Goal: Complete application form

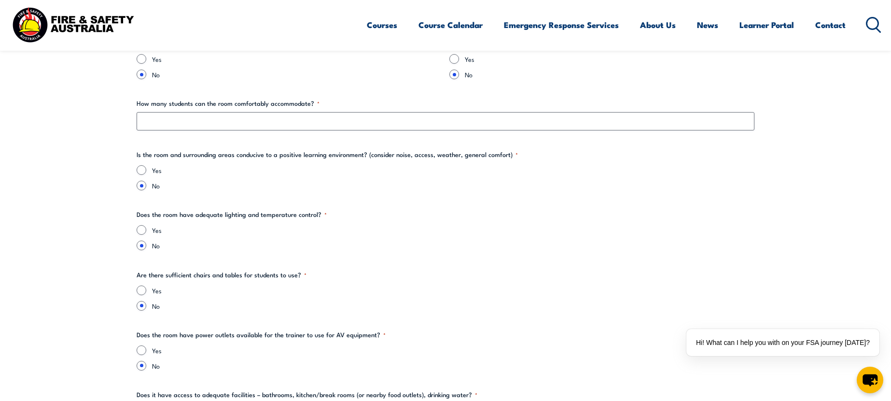
scroll to position [1003, 0]
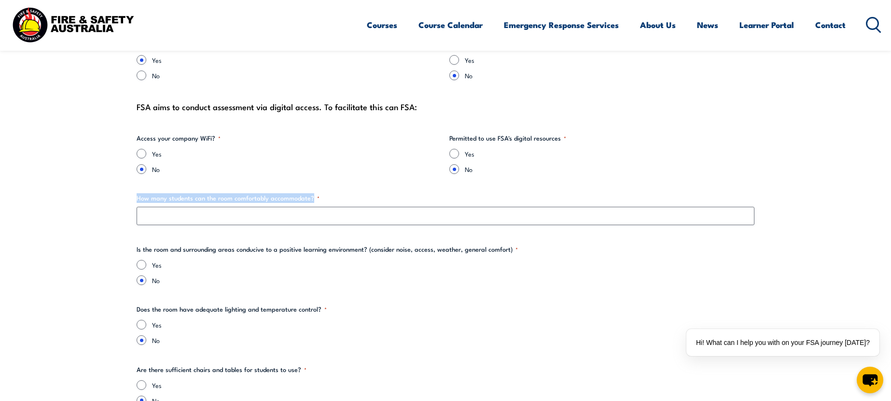
drag, startPoint x: 119, startPoint y: 202, endPoint x: 326, endPoint y: 201, distance: 207.5
click at [140, 201] on label "How many students can the room comfortably accommodate? *" at bounding box center [446, 198] width 618 height 10
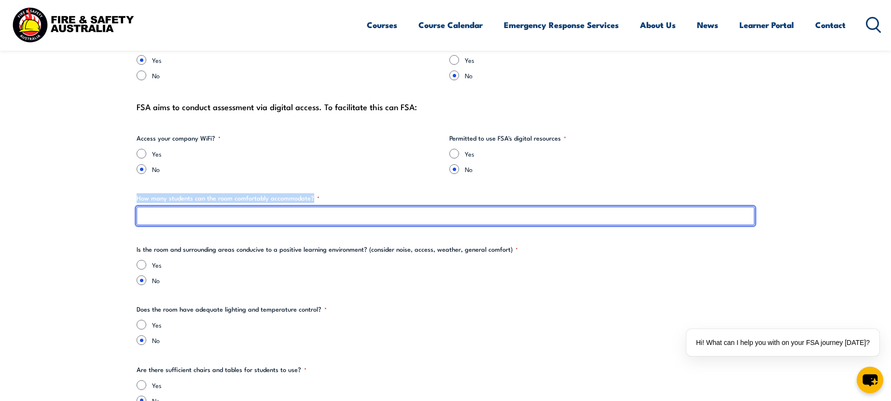
click at [140, 207] on input "How many students can the room comfortably accommodate? *" at bounding box center [446, 216] width 618 height 18
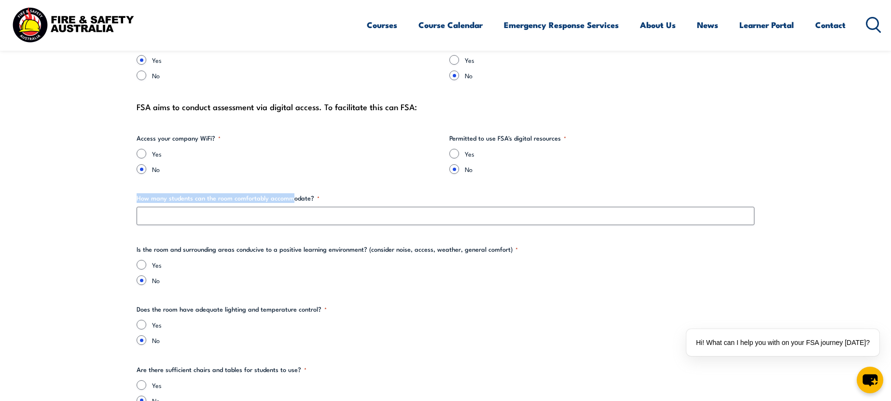
drag, startPoint x: 135, startPoint y: 201, endPoint x: 298, endPoint y: 200, distance: 163.6
click at [300, 199] on label "How many students can the room comfortably accommodate? *" at bounding box center [446, 198] width 618 height 10
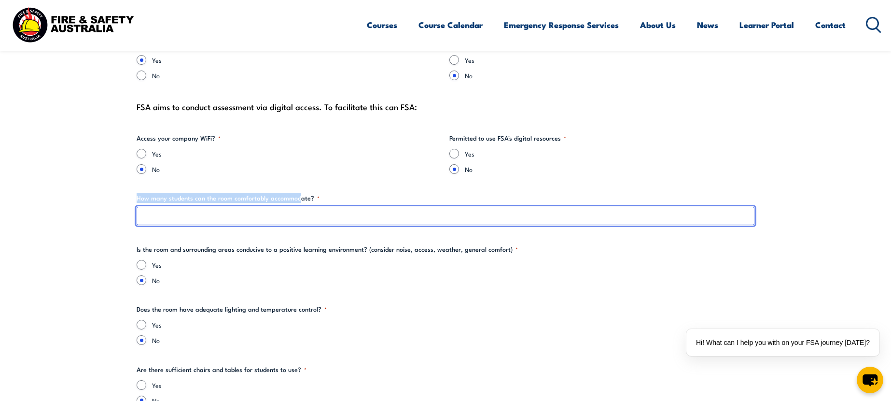
click at [300, 207] on input "How many students can the room comfortably accommodate? *" at bounding box center [446, 216] width 618 height 18
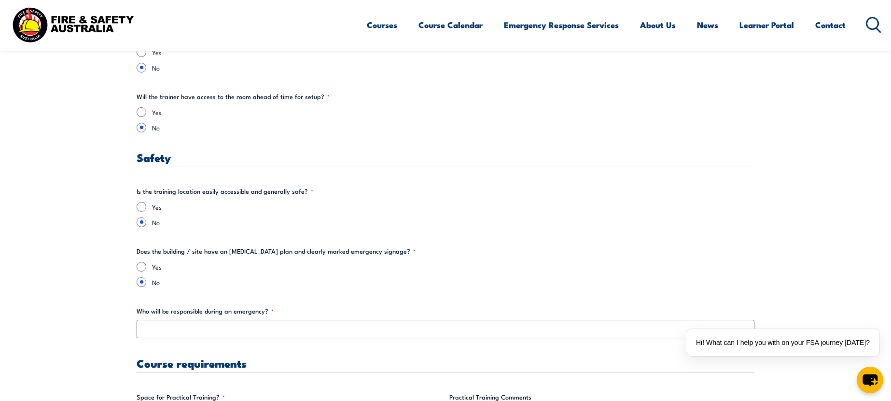
scroll to position [1549, 0]
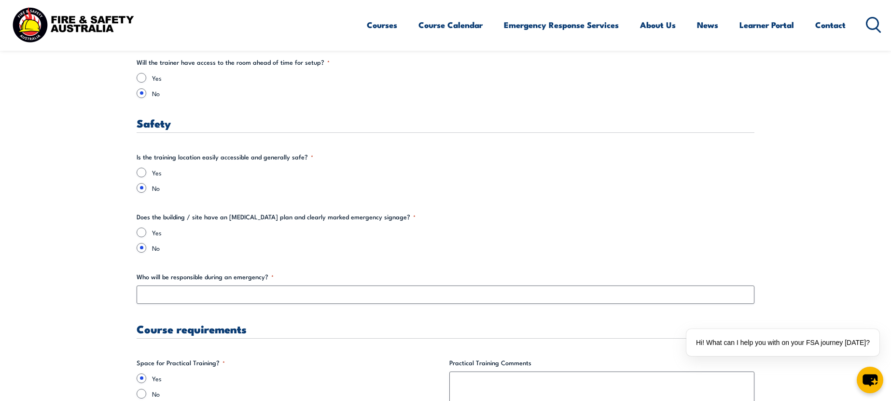
drag, startPoint x: 135, startPoint y: 276, endPoint x: 284, endPoint y: 273, distance: 149.2
click at [284, 273] on section "" * " indicates required fields Training details Client Details ([PERSON_NAME])…" at bounding box center [445, 194] width 891 height 2935
click at [284, 273] on label "Who will be responsible during an emergency? *" at bounding box center [446, 277] width 618 height 10
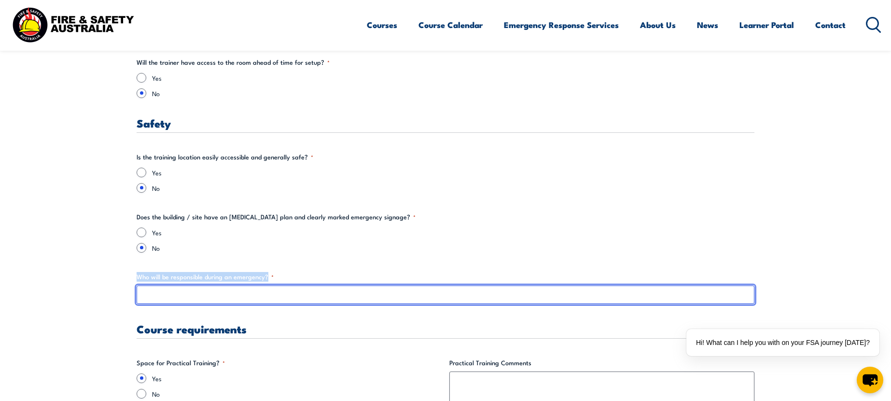
click at [284, 285] on input "Who will be responsible during an emergency? *" at bounding box center [446, 294] width 618 height 18
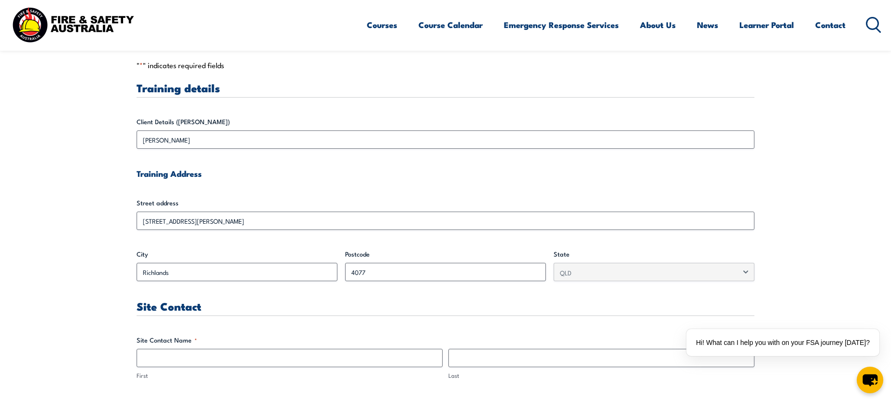
scroll to position [270, 0]
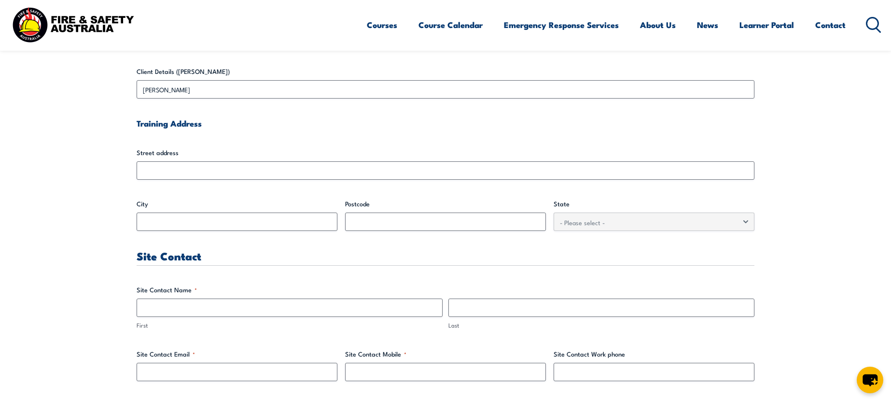
scroll to position [302, 0]
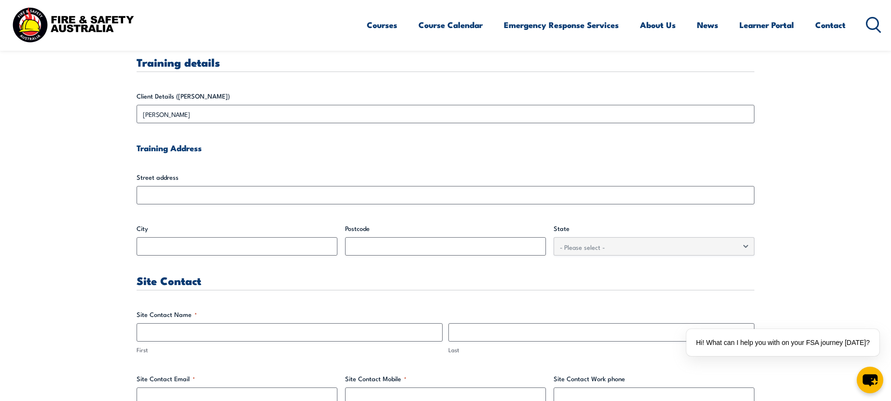
scroll to position [277, 0]
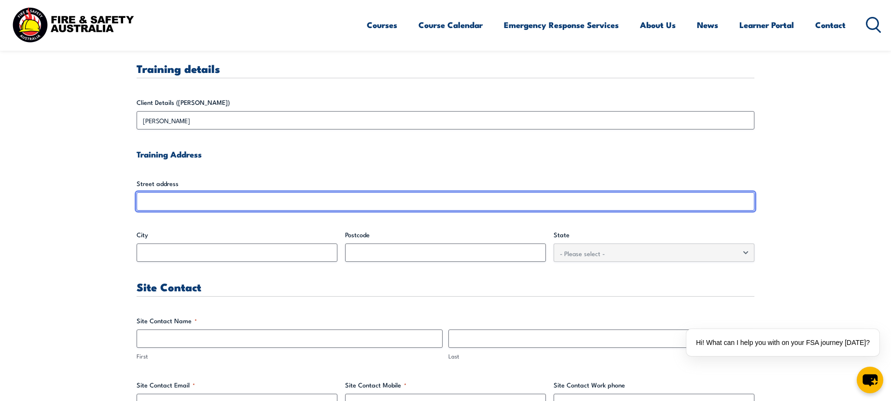
click at [183, 201] on input "Street address" at bounding box center [446, 201] width 618 height 18
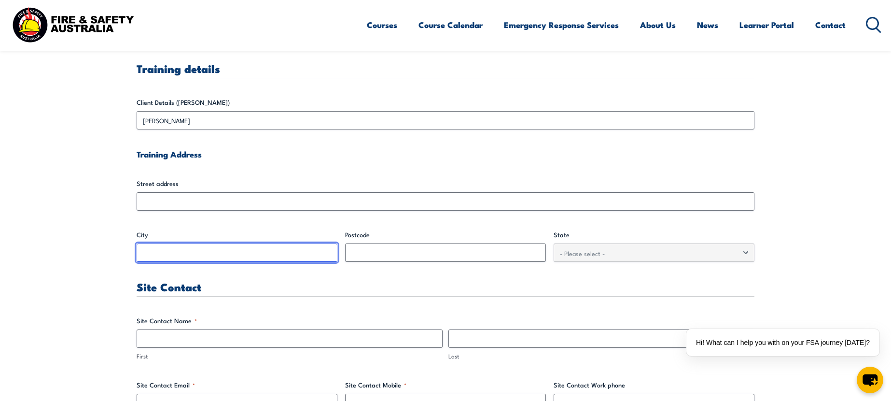
click at [217, 262] on input "City" at bounding box center [237, 252] width 201 height 18
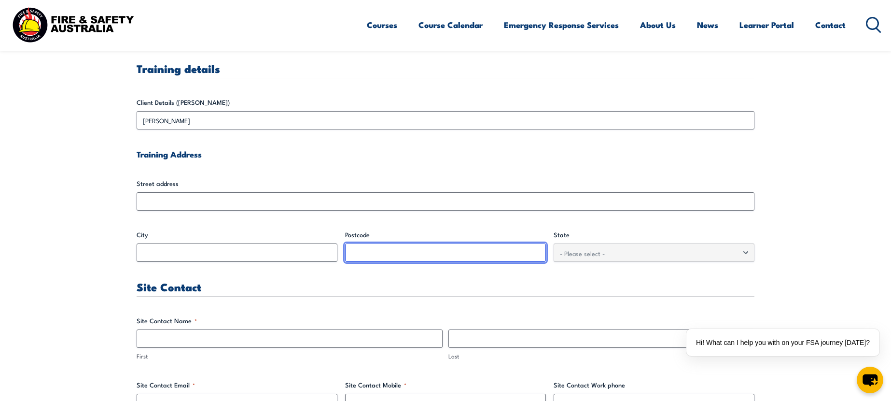
click at [473, 249] on input "Postcode" at bounding box center [445, 252] width 201 height 18
click at [472, 249] on input "Postcode" at bounding box center [445, 252] width 201 height 18
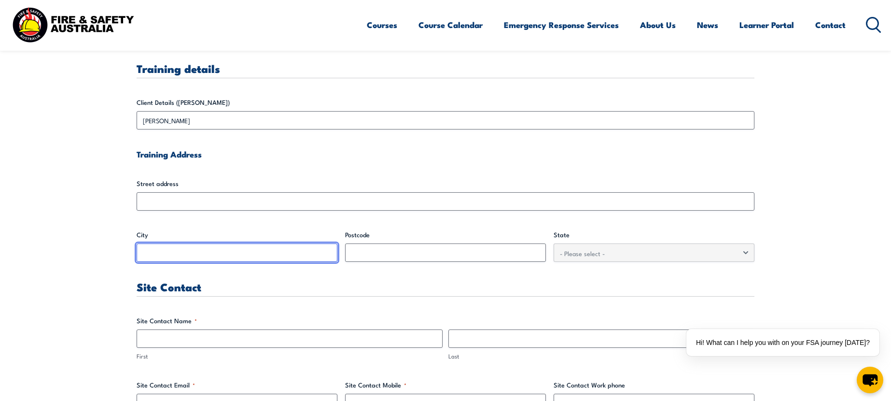
click at [199, 258] on input "City" at bounding box center [237, 252] width 201 height 18
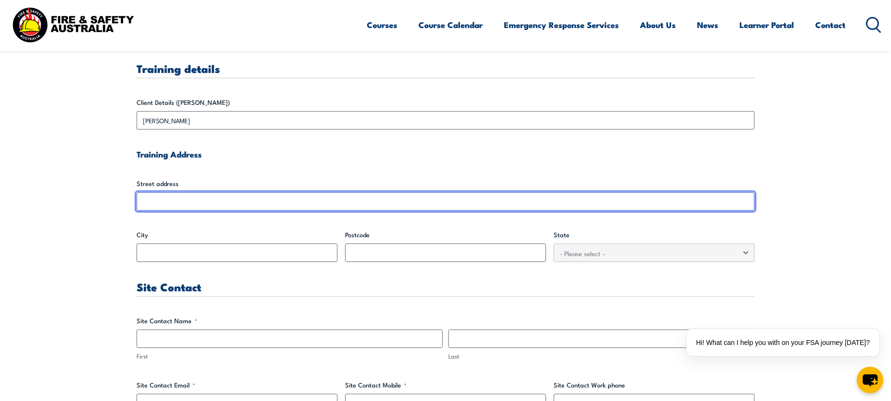
click at [209, 206] on input "Street address" at bounding box center [446, 201] width 618 height 18
